Goal: Find contact information: Find contact information

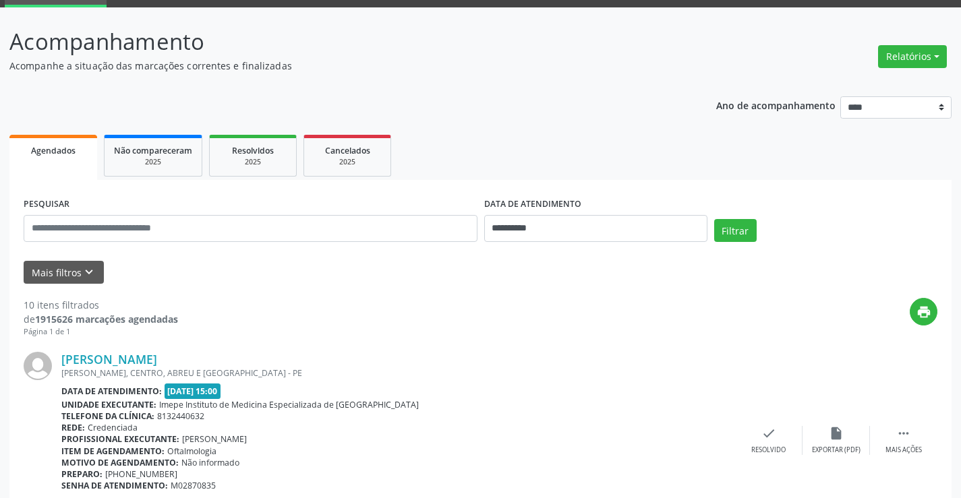
scroll to position [270, 0]
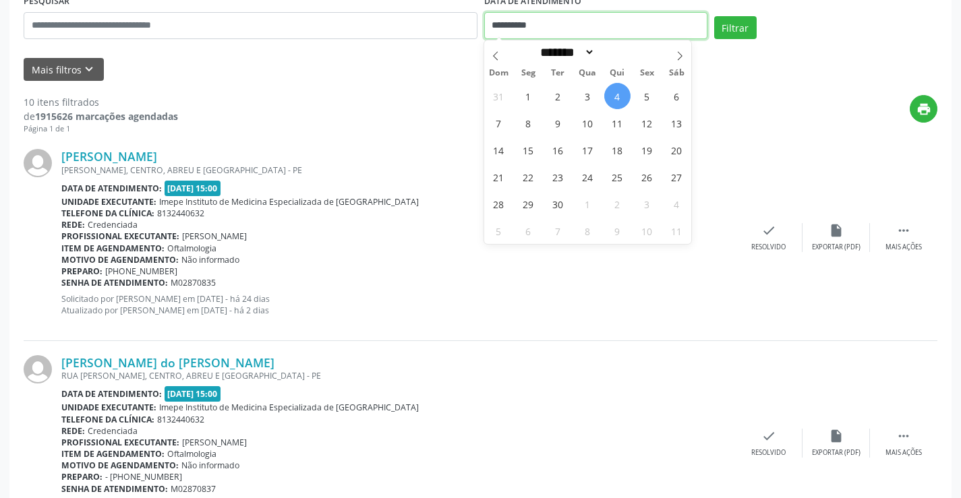
click at [602, 25] on input "**********" at bounding box center [595, 25] width 223 height 27
click at [653, 96] on span "5" at bounding box center [647, 96] width 26 height 26
type input "**********"
click at [653, 96] on span "5" at bounding box center [647, 96] width 26 height 26
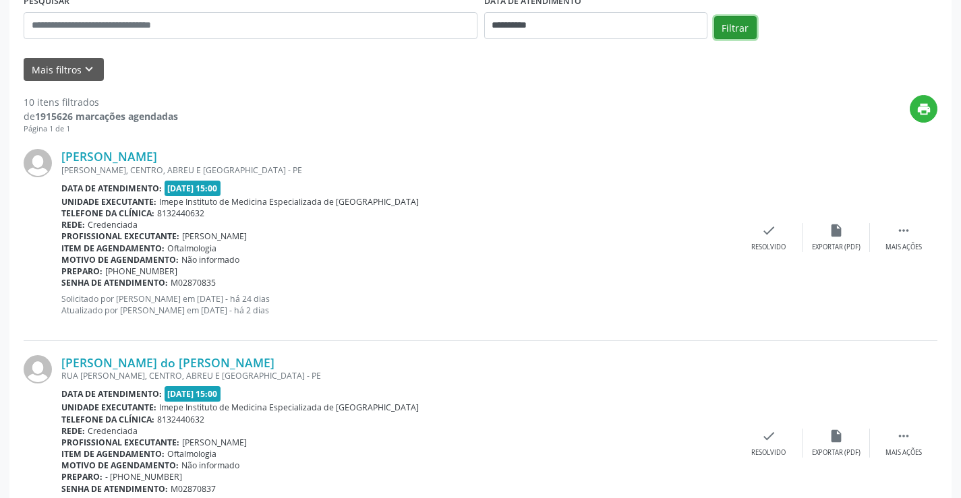
click at [738, 28] on button "Filtrar" at bounding box center [735, 27] width 42 height 23
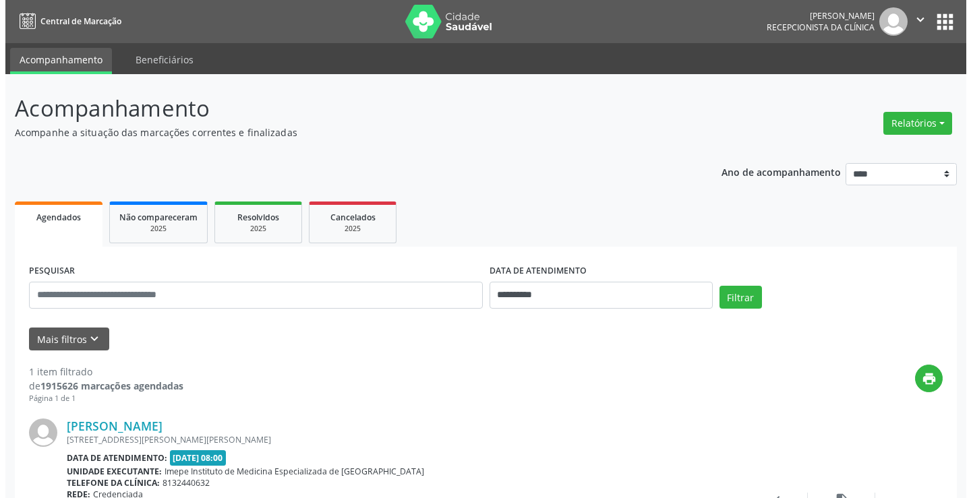
scroll to position [67, 0]
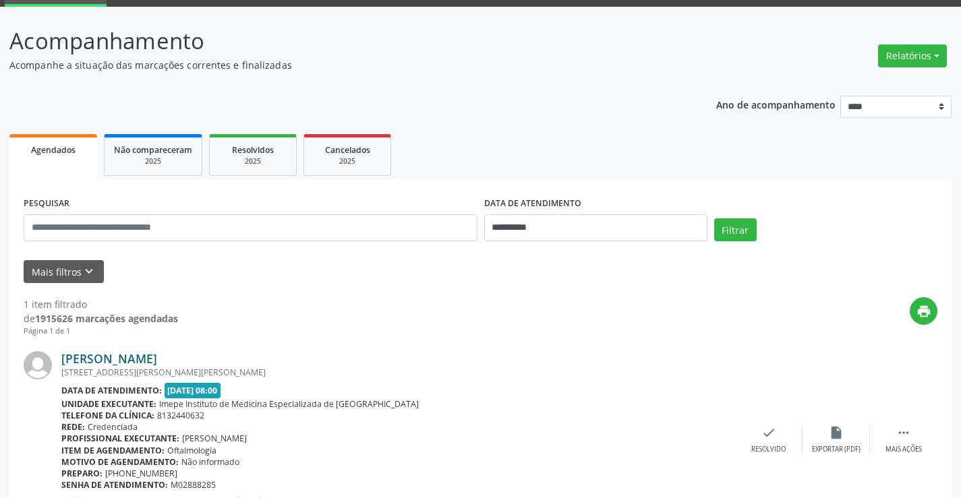
click at [183, 365] on div "[PERSON_NAME] [STREET_ADDRESS][PERSON_NAME] Data de atendimento: [DATE] 08:00 U…" at bounding box center [397, 439] width 673 height 177
click at [157, 361] on link "[PERSON_NAME]" at bounding box center [109, 358] width 96 height 15
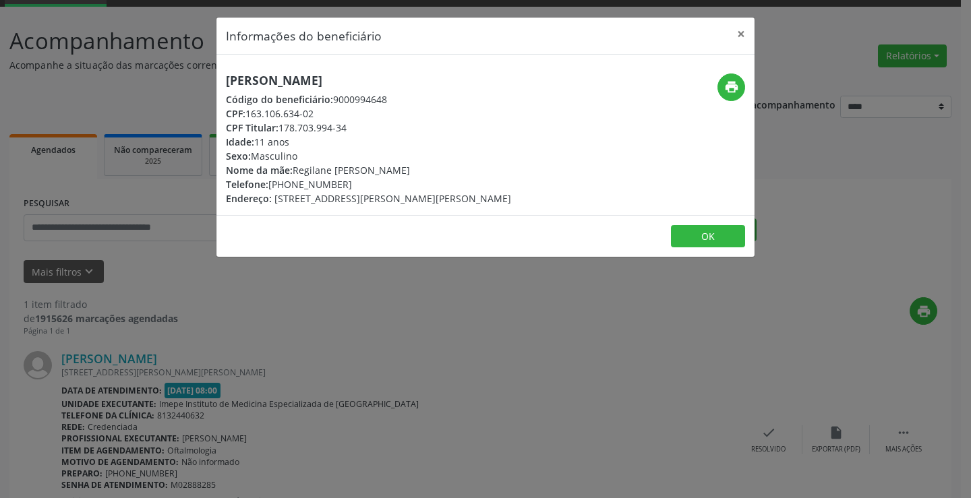
drag, startPoint x: 291, startPoint y: 183, endPoint x: 343, endPoint y: 185, distance: 52.6
click at [343, 185] on div "Telefone: [PHONE_NUMBER]" at bounding box center [368, 184] width 285 height 14
copy div "99754-6995"
